Goal: Check status: Check status

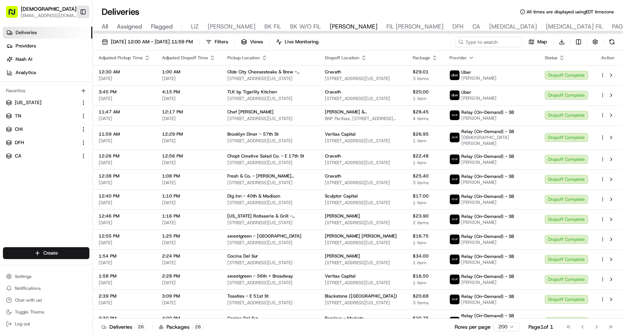
click at [79, 10] on button "Toggle Sidebar" at bounding box center [83, 12] width 13 height 13
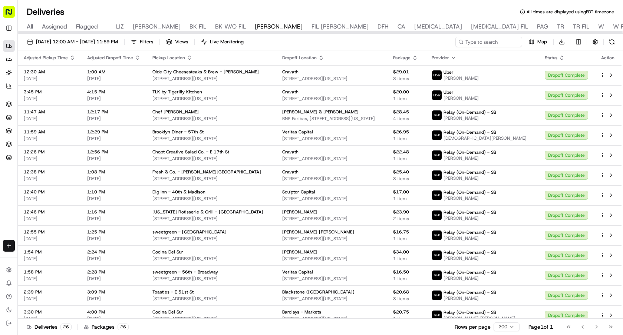
click at [121, 26] on span "LIZ" at bounding box center [120, 26] width 8 height 9
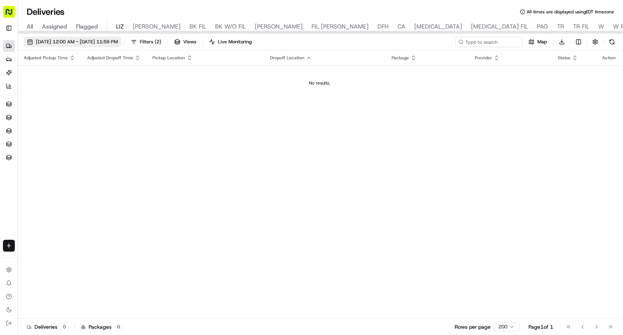
click at [105, 44] on span "[DATE] 12:00 AM - [DATE] 11:59 PM" at bounding box center [77, 42] width 82 height 7
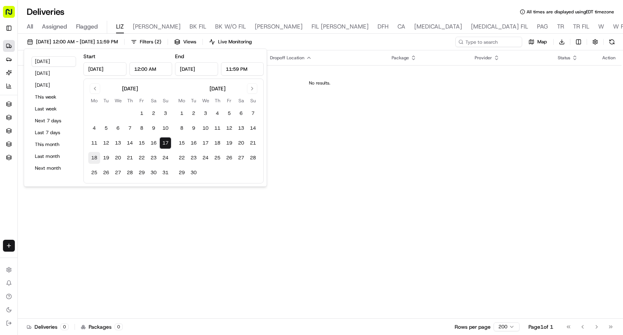
click at [93, 158] on button "18" at bounding box center [94, 158] width 12 height 12
type input "Aug 18, 2025"
click at [93, 158] on button "18" at bounding box center [94, 158] width 12 height 12
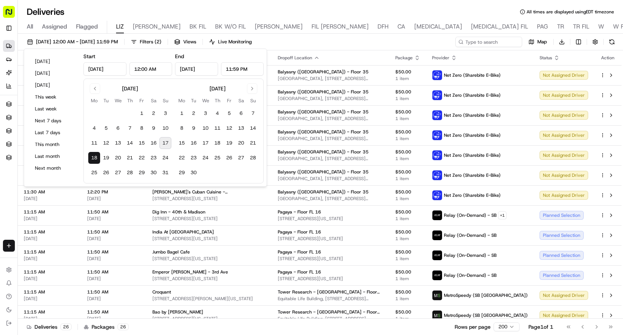
click at [414, 10] on div "Deliveries All times are displayed using EDT timezone" at bounding box center [320, 12] width 605 height 12
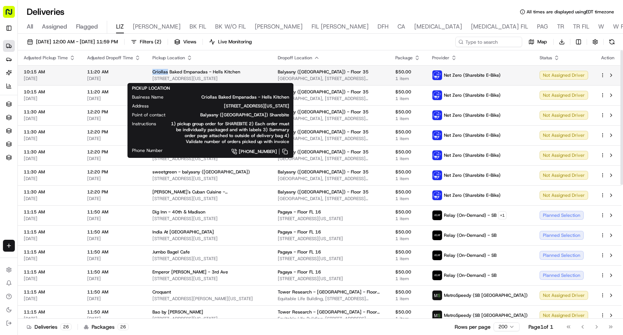
drag, startPoint x: 151, startPoint y: 73, endPoint x: 166, endPoint y: 73, distance: 14.5
click at [166, 73] on td "Criollas Baked Empanadas - Hells Kitchen 888 8th Ave, New York, NY 10019, USA" at bounding box center [209, 75] width 125 height 20
copy span "Criollas"
